Goal: Task Accomplishment & Management: Manage account settings

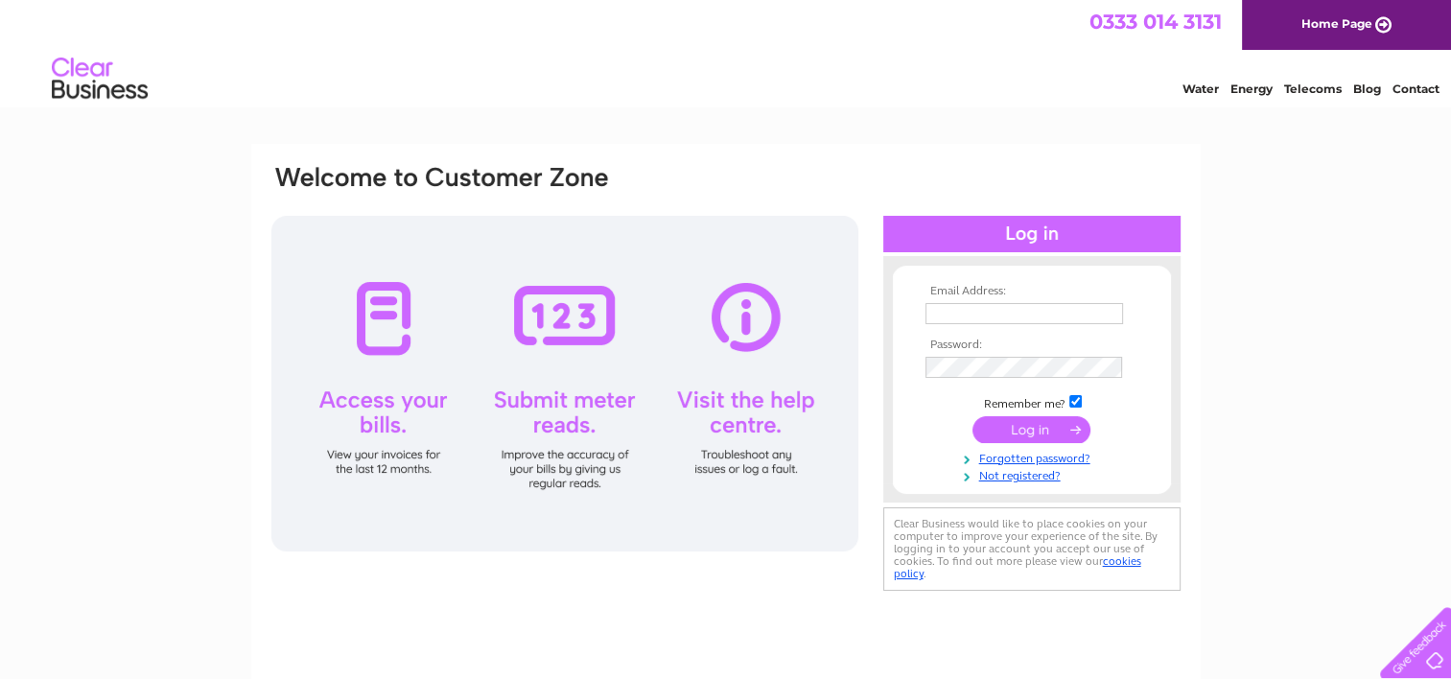
type input "haywoodupholstery@hotmail.co.uk"
click at [1006, 430] on input "submit" at bounding box center [1031, 429] width 118 height 27
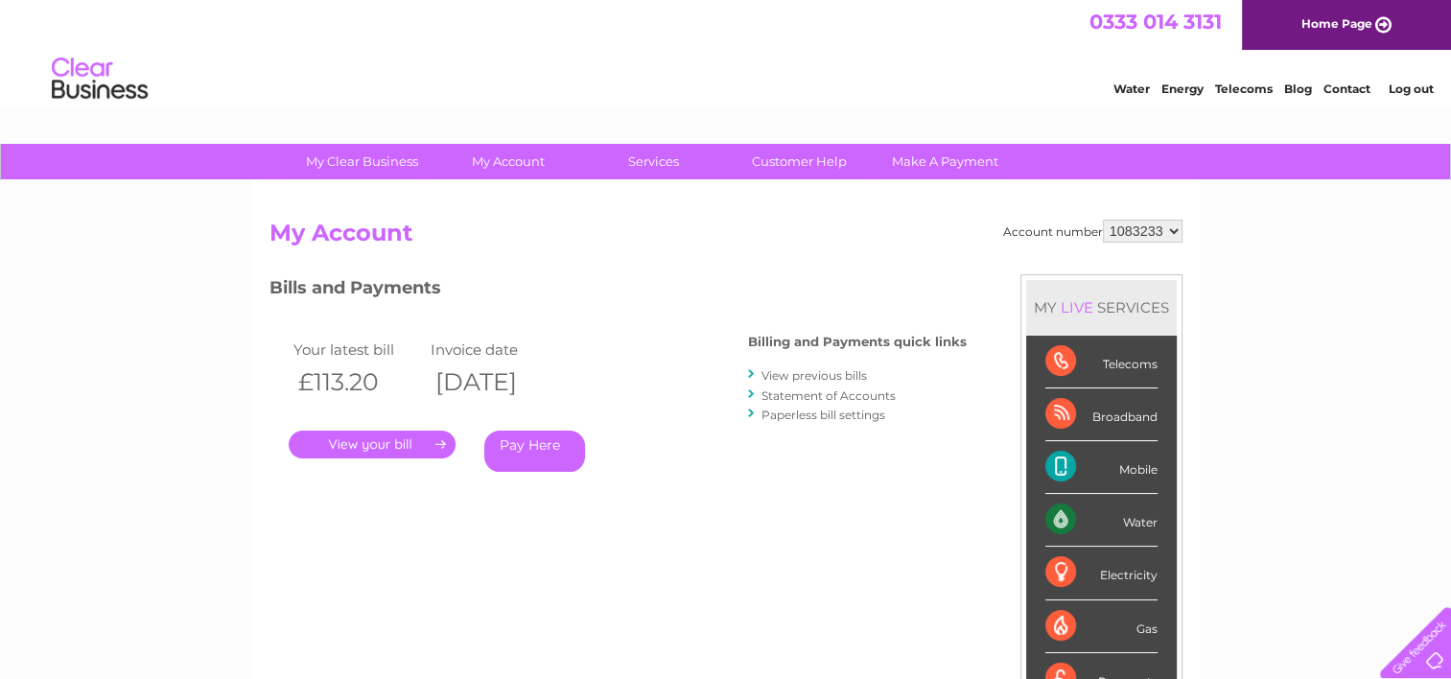
click at [822, 375] on link "View previous bills" at bounding box center [813, 375] width 105 height 14
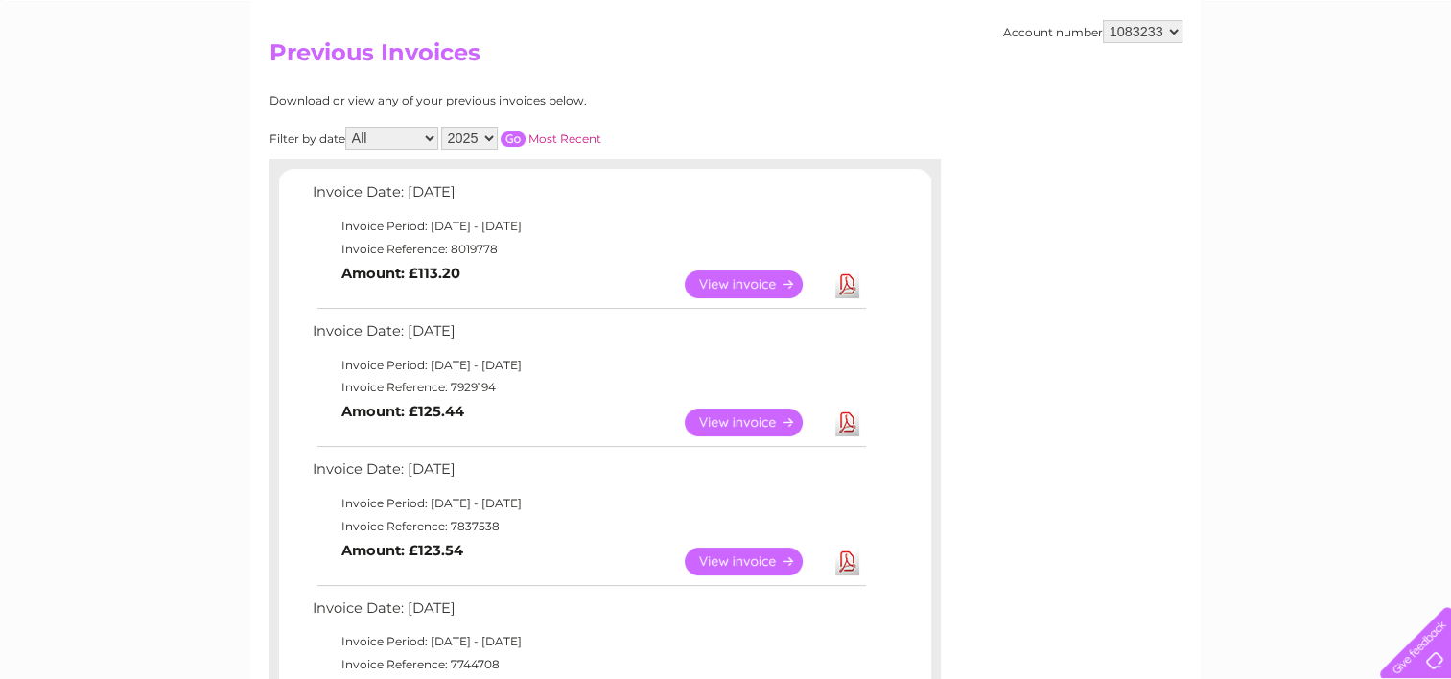
scroll to position [135, 0]
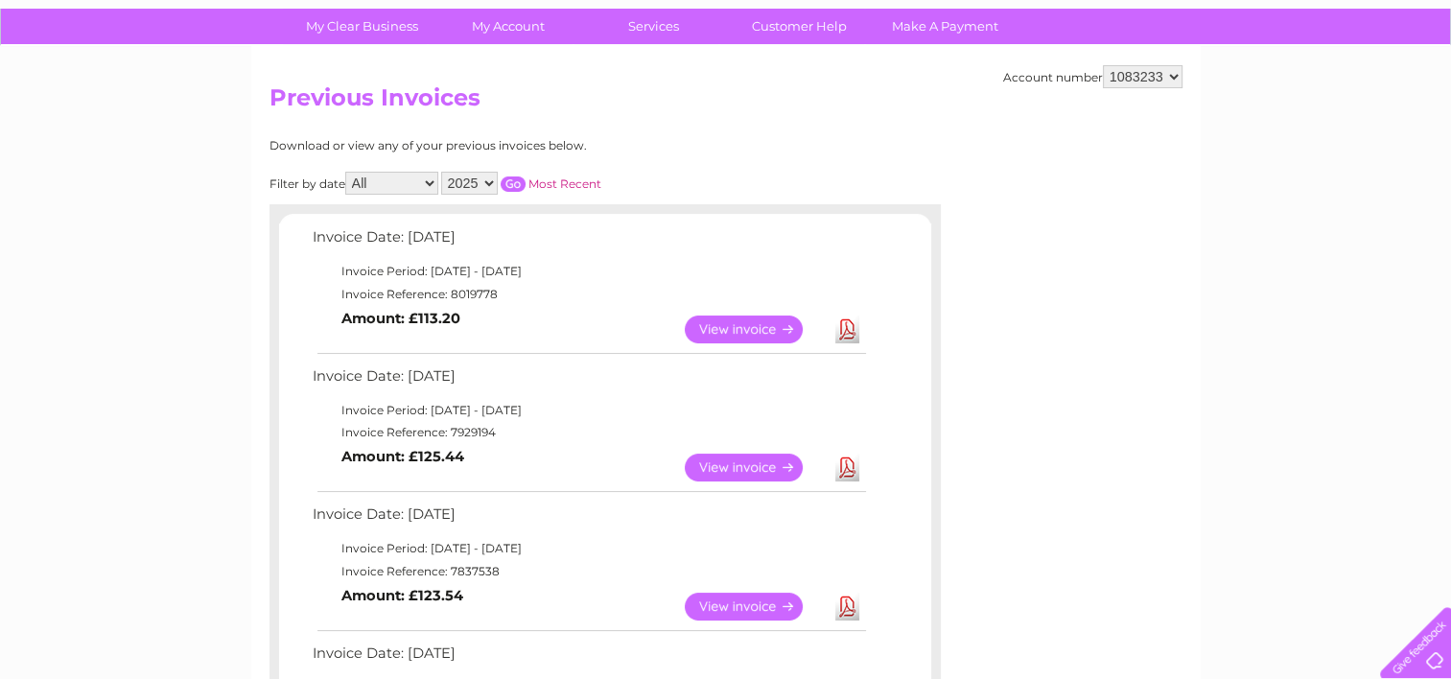
click at [737, 323] on link "View" at bounding box center [755, 330] width 141 height 28
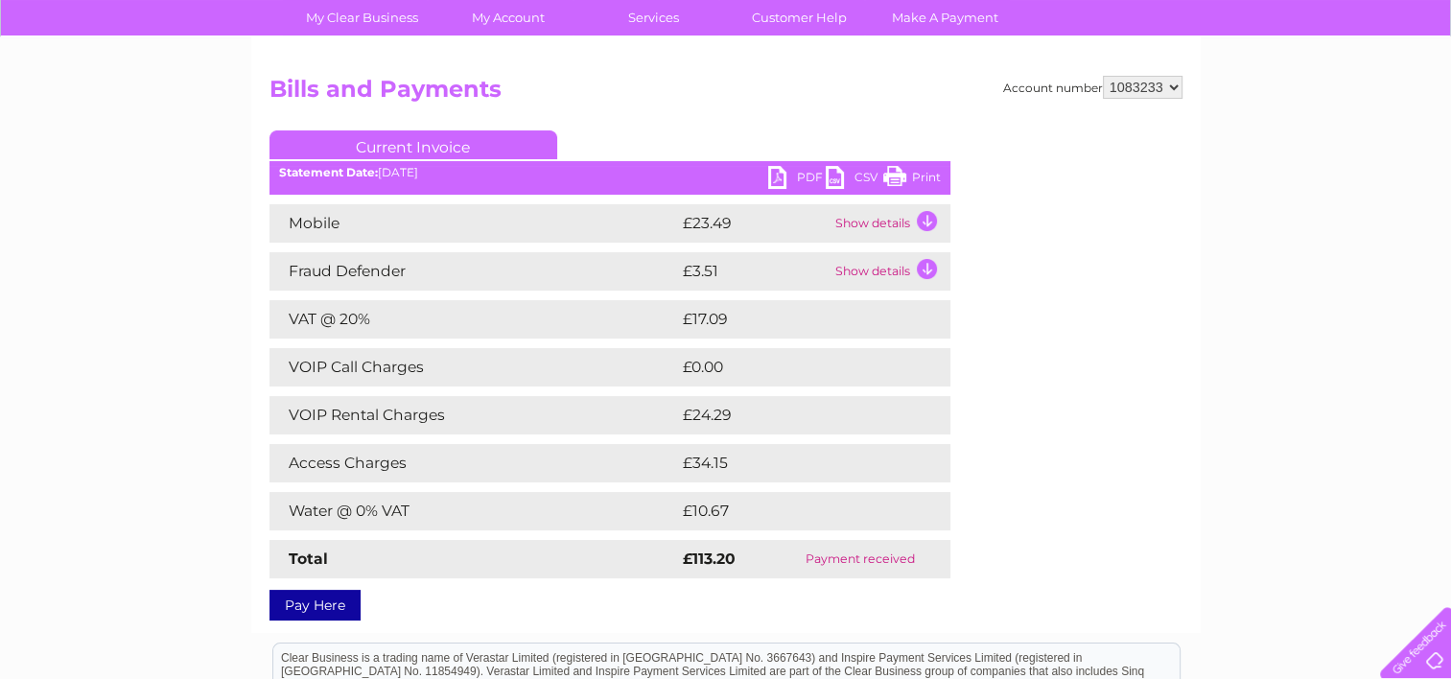
scroll to position [153, 0]
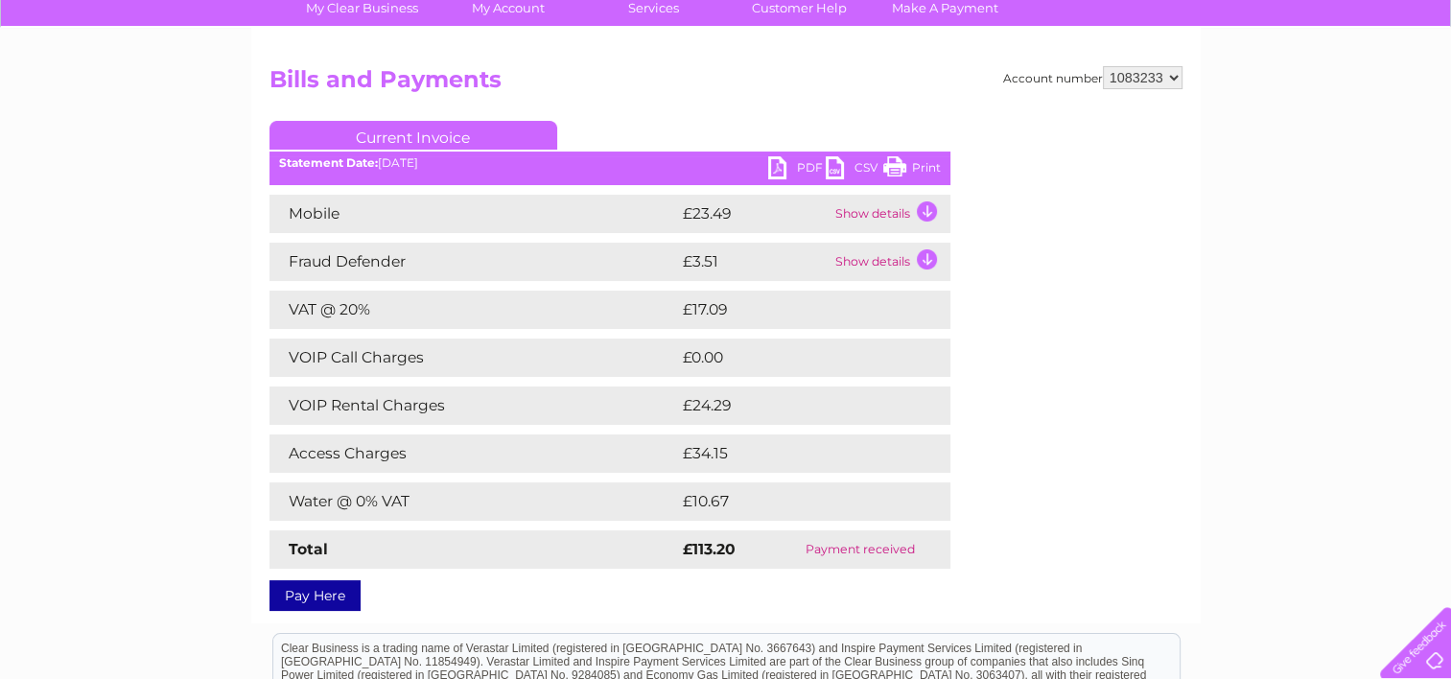
click at [782, 173] on link "PDF" at bounding box center [797, 170] width 58 height 28
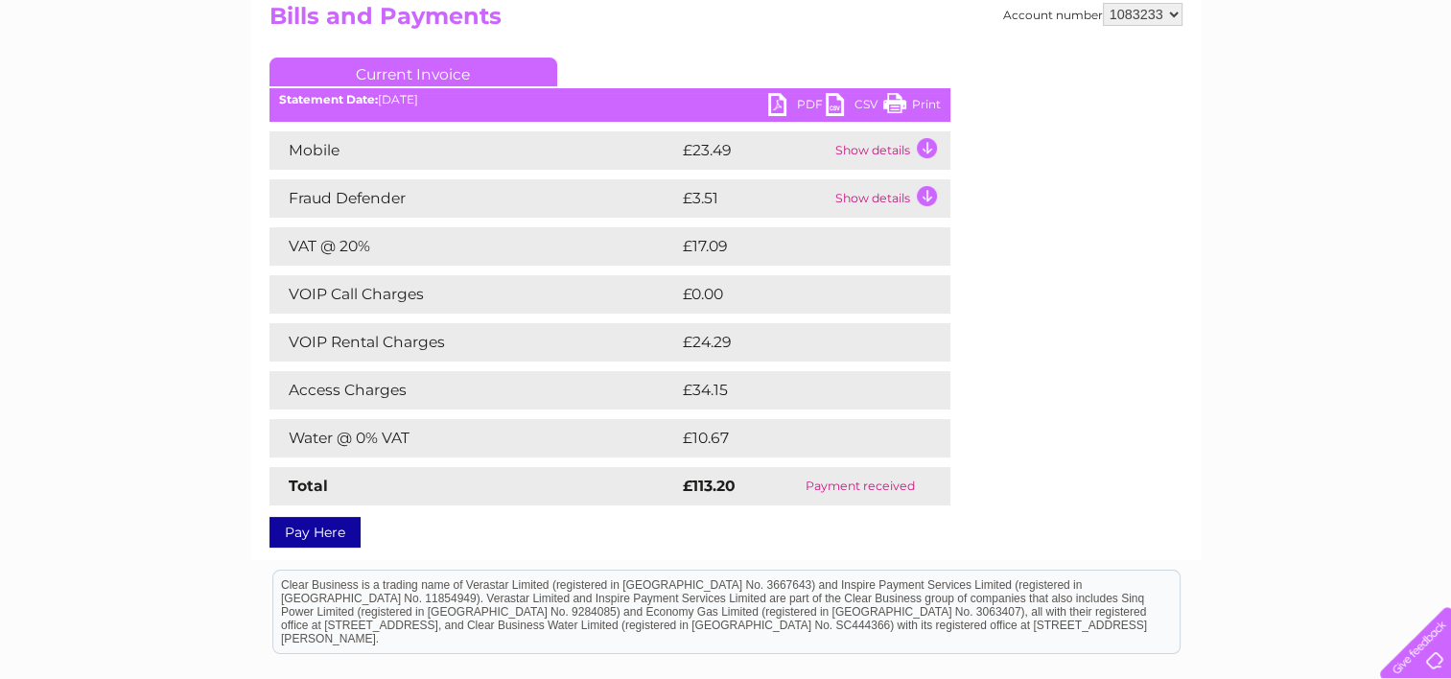
scroll to position [192, 0]
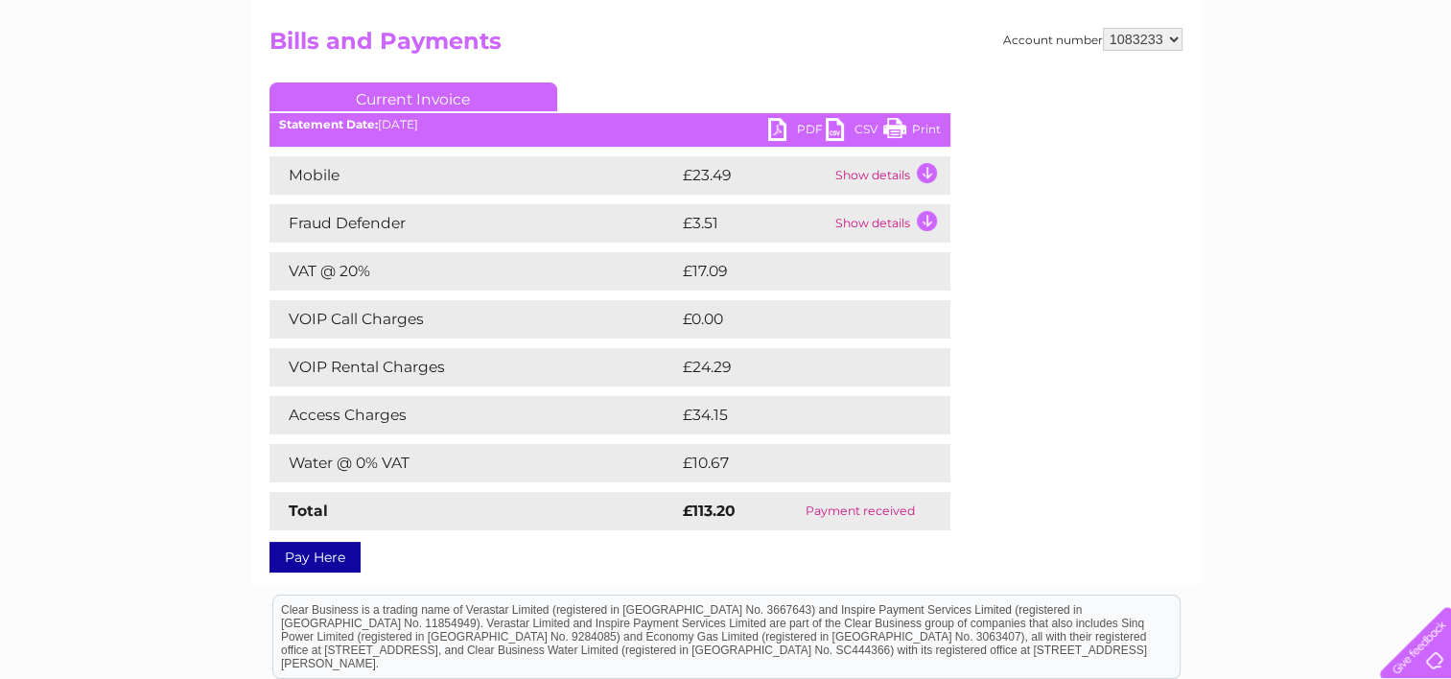
click at [779, 125] on link "PDF" at bounding box center [797, 132] width 58 height 28
